Goal: Information Seeking & Learning: Learn about a topic

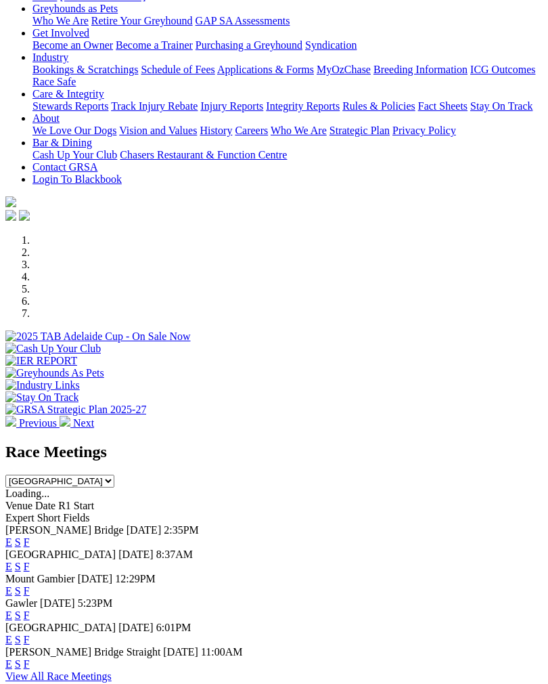
scroll to position [218, 0]
click at [30, 536] on link "F" at bounding box center [27, 542] width 6 height 12
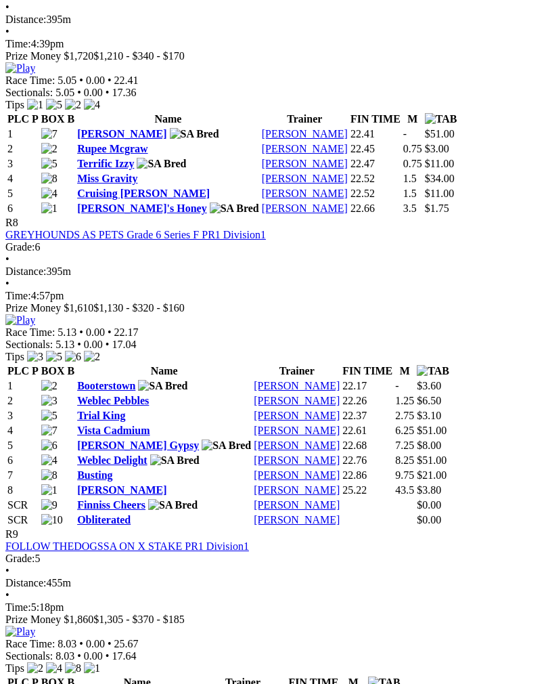
scroll to position [2133, 0]
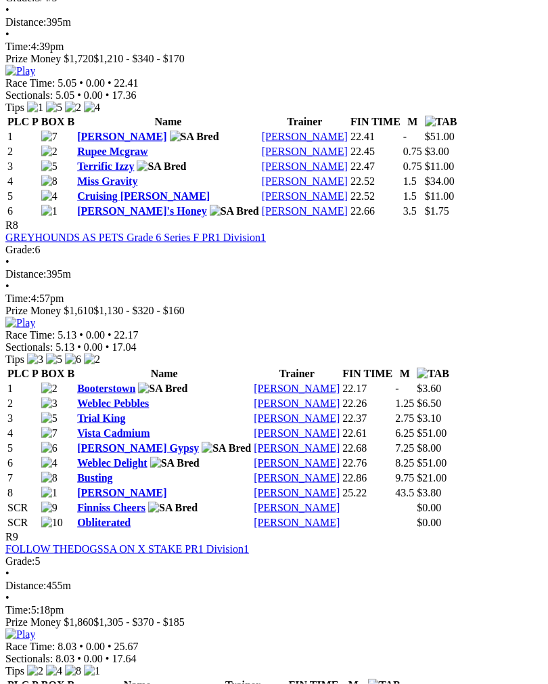
click at [127, 382] on link "Booterstown" at bounding box center [106, 388] width 58 height 12
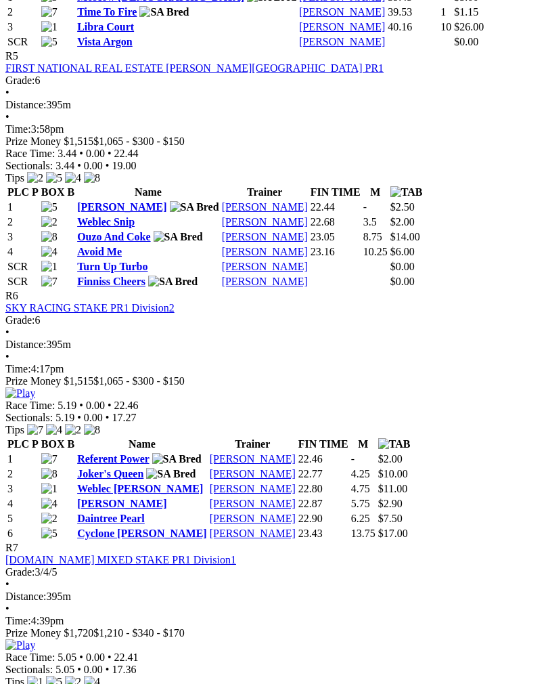
scroll to position [1547, 0]
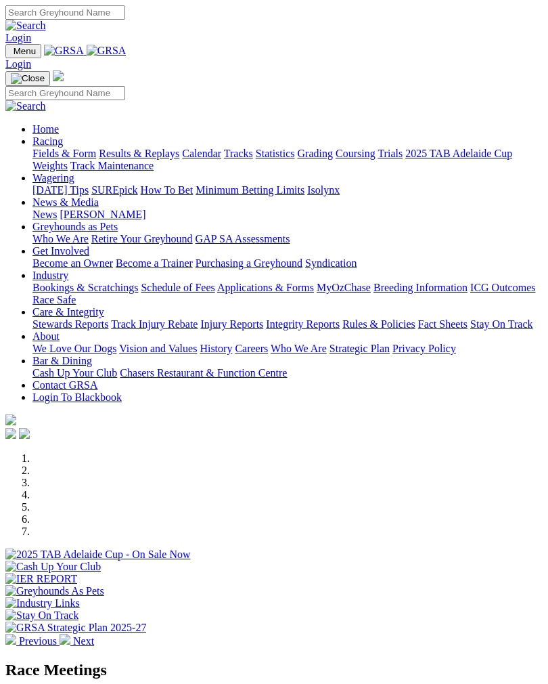
scroll to position [240, 0]
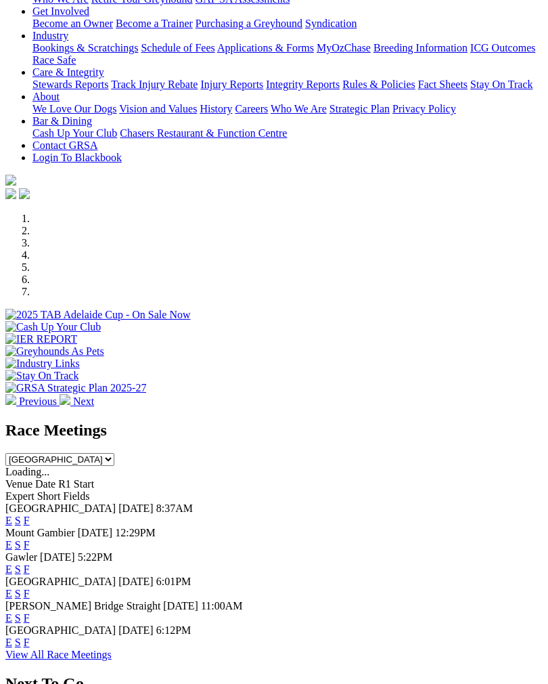
click at [30, 563] on link "F" at bounding box center [27, 569] width 6 height 12
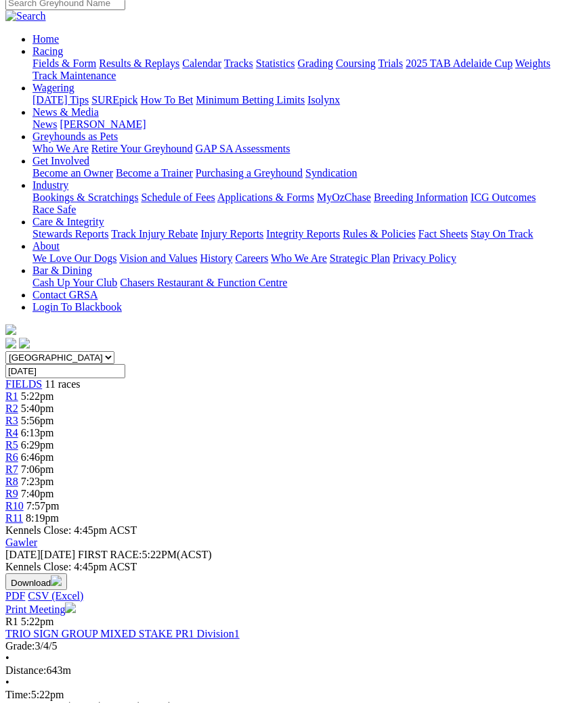
scroll to position [112, 0]
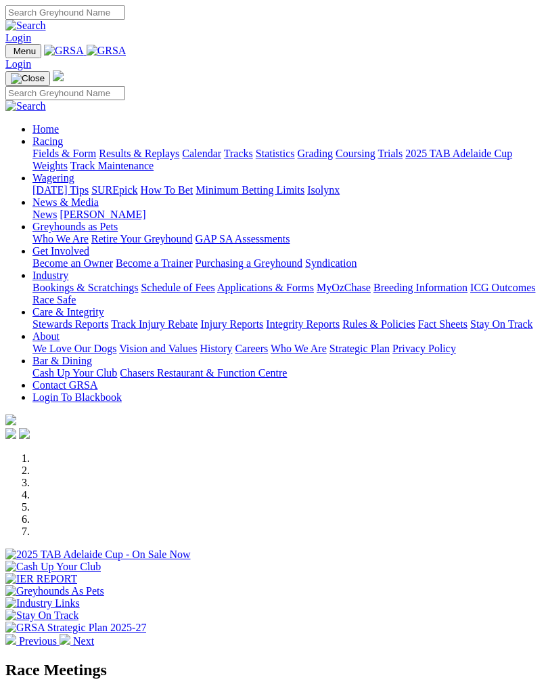
scroll to position [240, 0]
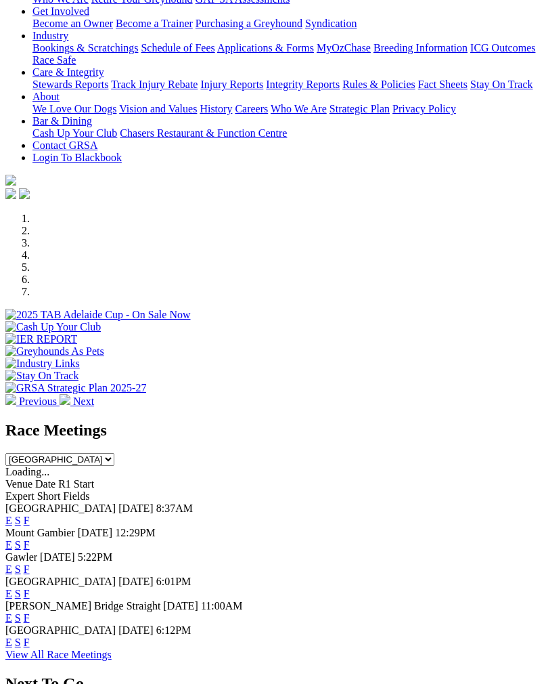
click at [30, 588] on link "F" at bounding box center [27, 594] width 6 height 12
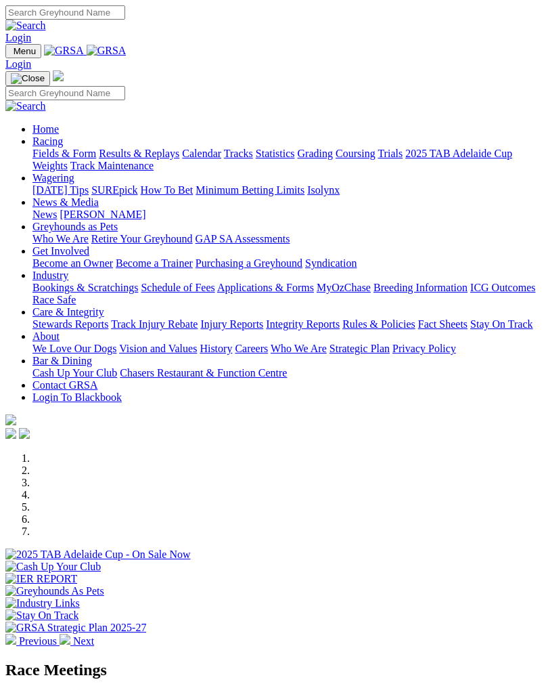
scroll to position [240, 0]
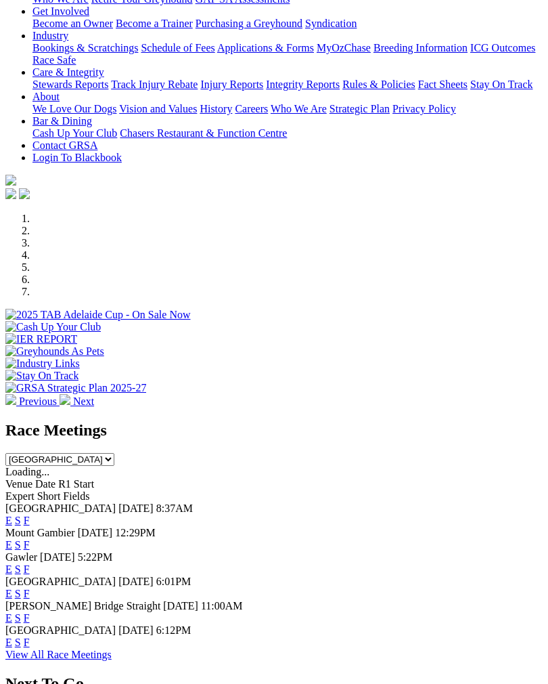
click at [30, 636] on link "F" at bounding box center [27, 642] width 6 height 12
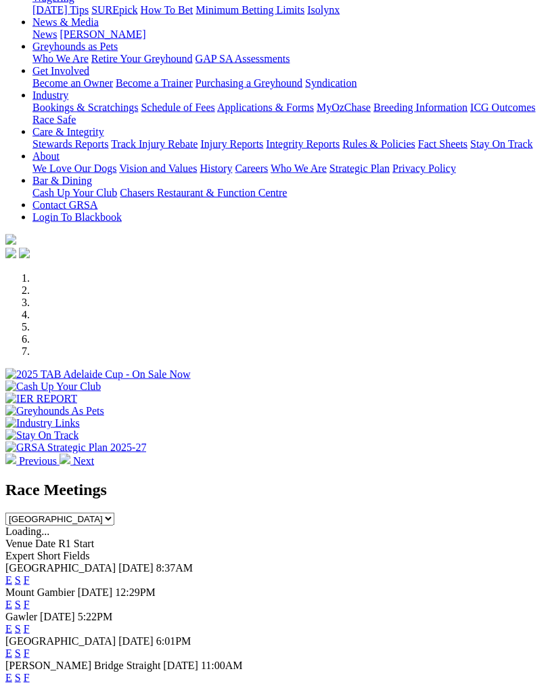
scroll to position [184, 0]
